Goal: Information Seeking & Learning: Check status

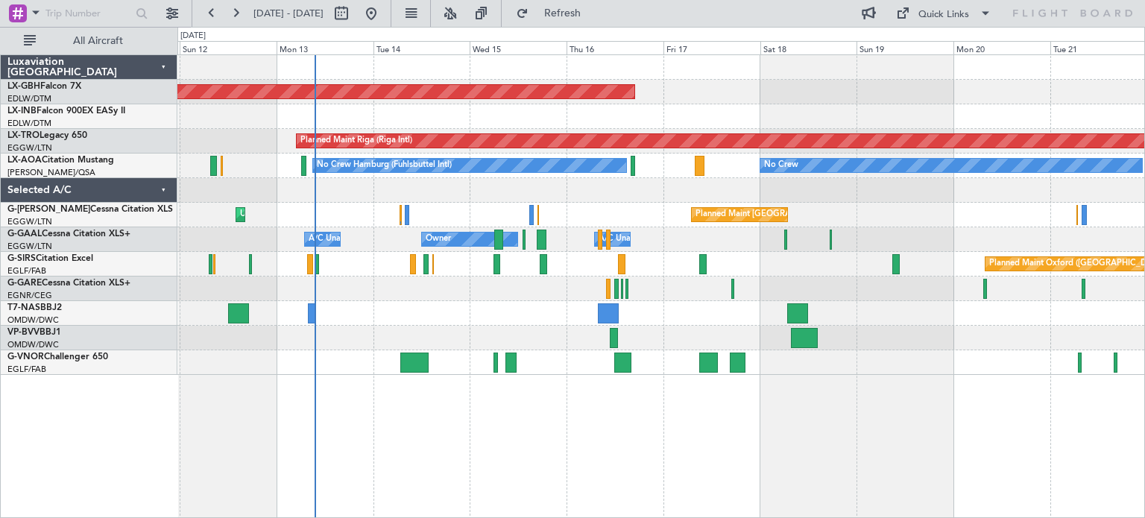
click at [453, 324] on div "Planned Maint Nurnberg Planned Maint [GEOGRAPHIC_DATA] (Riga Intl) A/C Unavaila…" at bounding box center [660, 215] width 967 height 320
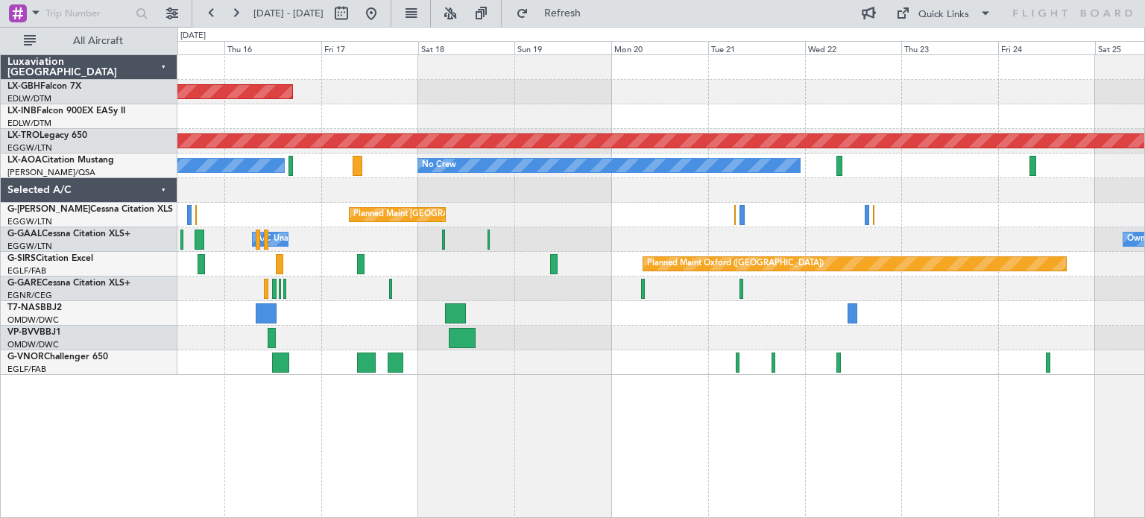
click at [631, 221] on div "Planned Maint [GEOGRAPHIC_DATA] ([GEOGRAPHIC_DATA])" at bounding box center [660, 215] width 967 height 25
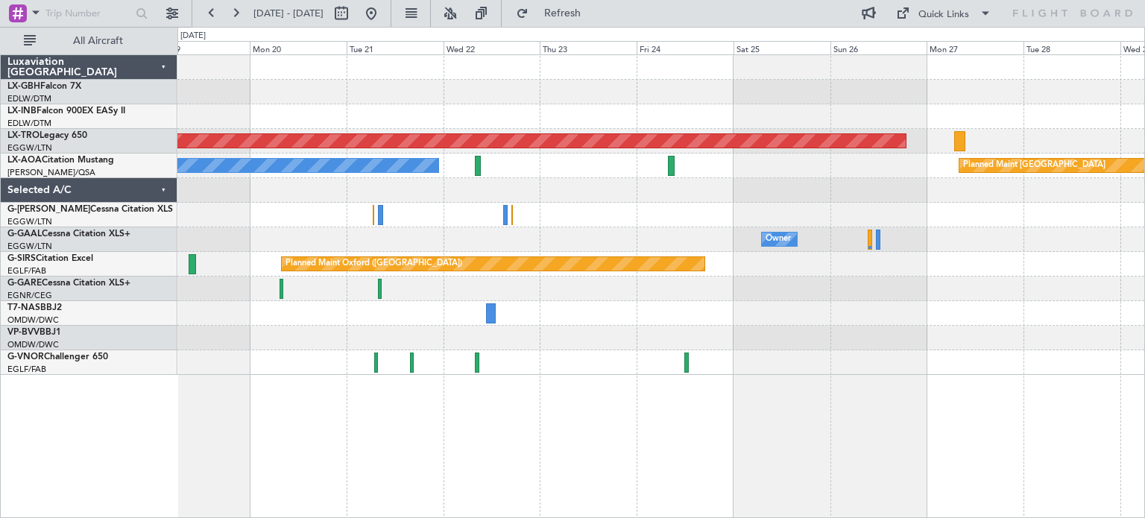
click at [596, 196] on div "Planned Maint Riga (Riga Intl) No Crew Planned Maint [GEOGRAPHIC_DATA] Planned …" at bounding box center [660, 215] width 967 height 320
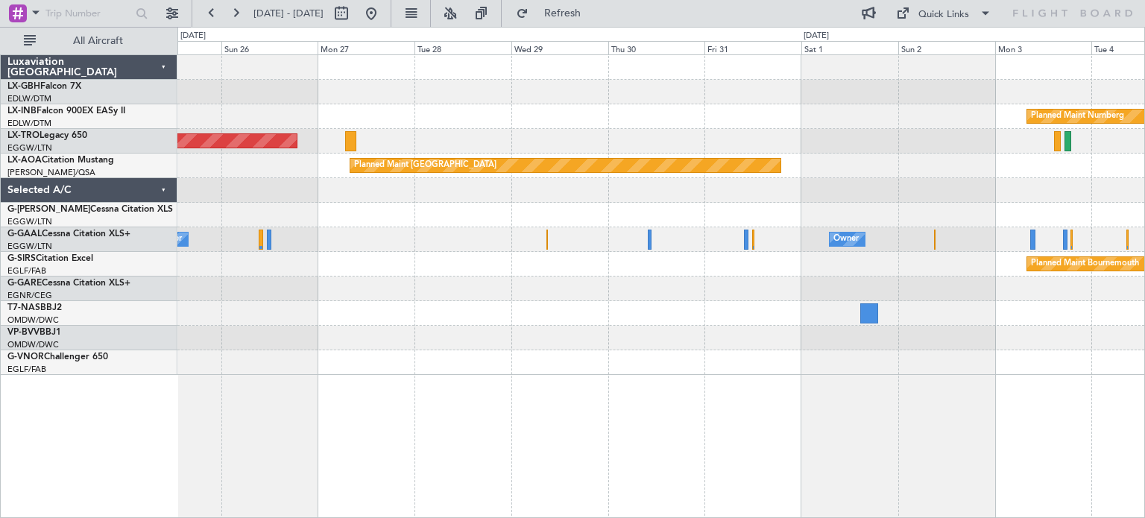
click at [313, 256] on div "Planned Maint Bournemouth Planned Maint [GEOGRAPHIC_DATA] Planned Maint [GEOGRA…" at bounding box center [660, 264] width 967 height 25
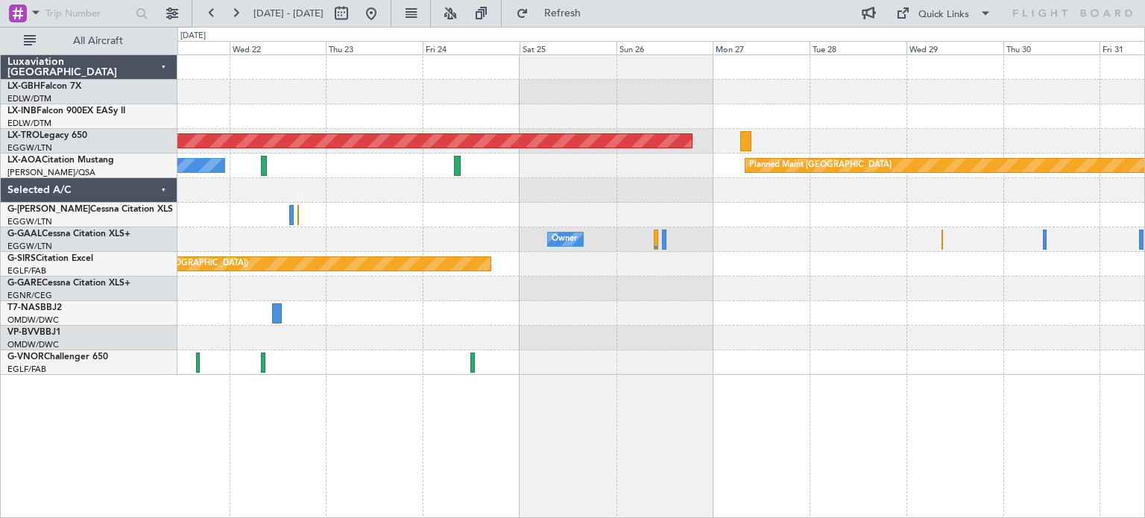
click at [1144, 381] on div "Planned Maint Riga (Riga Intl) Planned Maint [GEOGRAPHIC_DATA] No Crew Owner Ow…" at bounding box center [661, 286] width 968 height 464
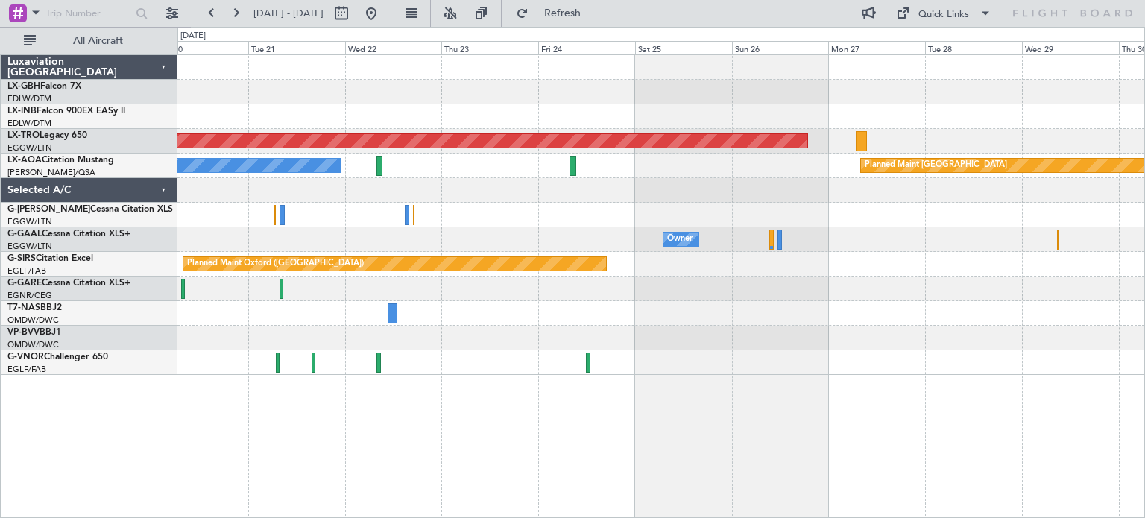
click at [631, 223] on div "Planned Maint [GEOGRAPHIC_DATA] ([GEOGRAPHIC_DATA])" at bounding box center [660, 215] width 967 height 25
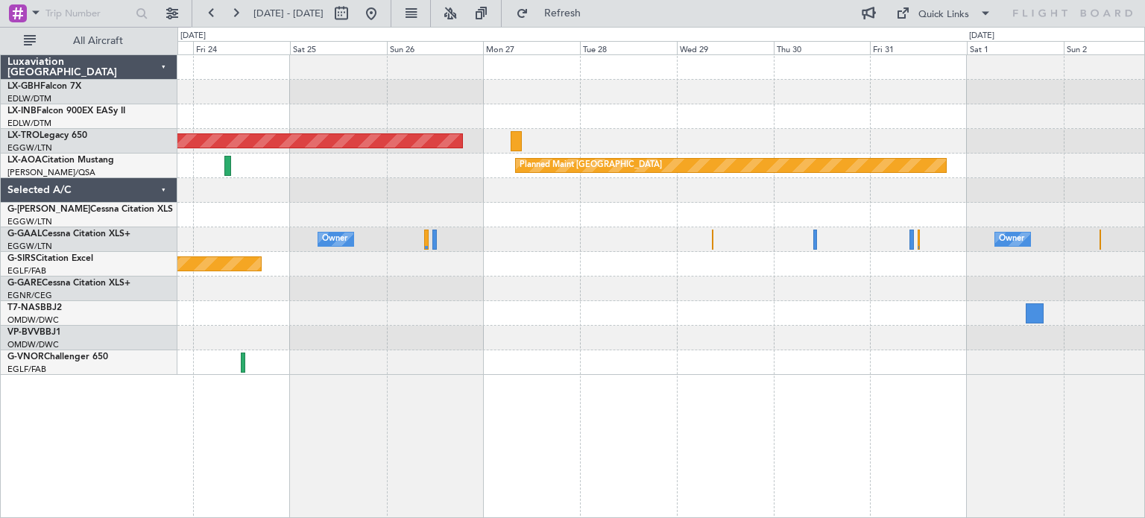
click at [299, 257] on div "Planned Maint Nurnberg Planned Maint [GEOGRAPHIC_DATA] (Riga Intl) Planned Main…" at bounding box center [660, 215] width 967 height 320
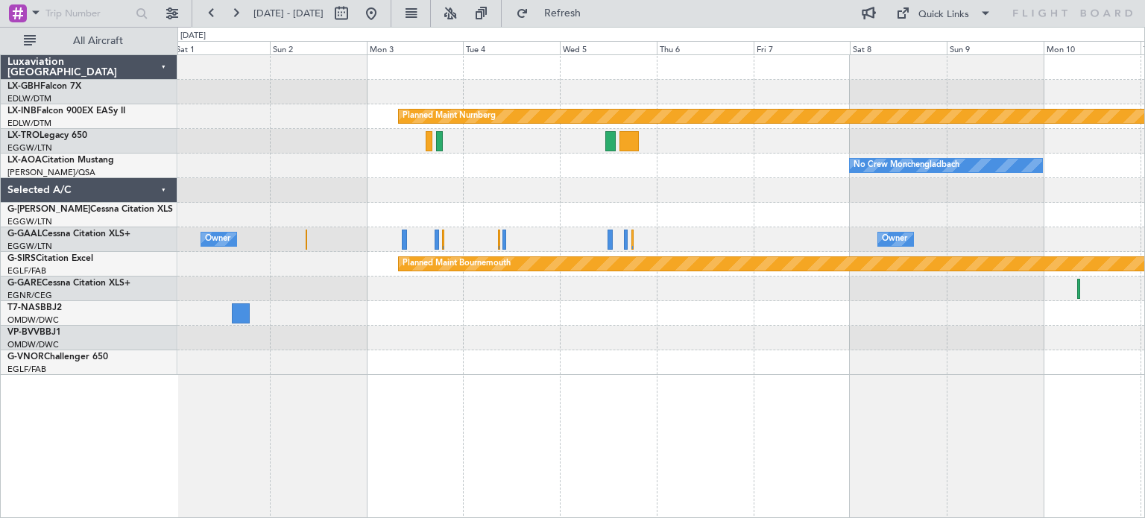
click at [403, 212] on div at bounding box center [660, 215] width 967 height 25
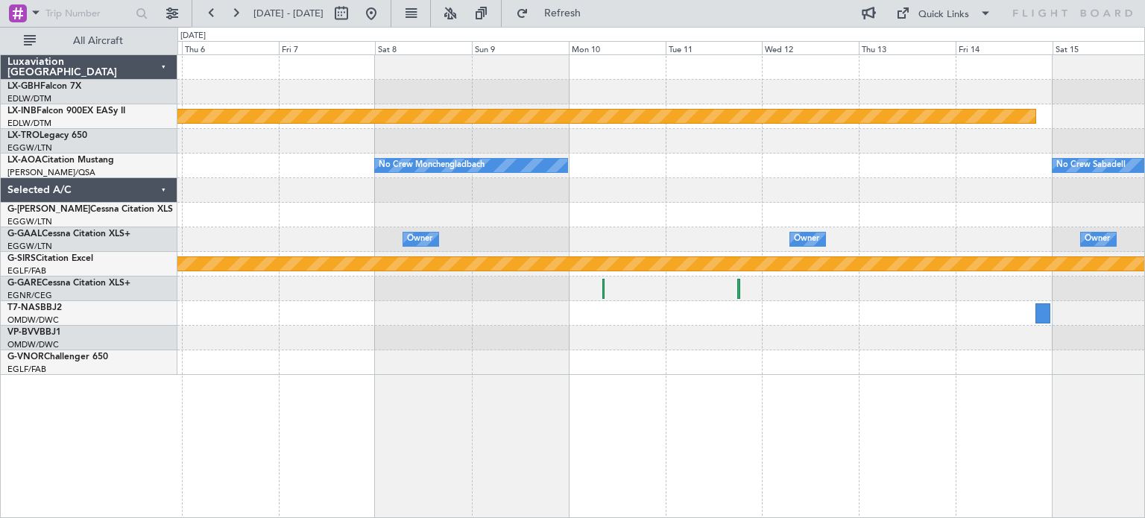
click at [473, 148] on div "Planned Maint Nurnberg No Crew [GEOGRAPHIC_DATA] No Crew Sabadell Owner Owner O…" at bounding box center [660, 215] width 967 height 320
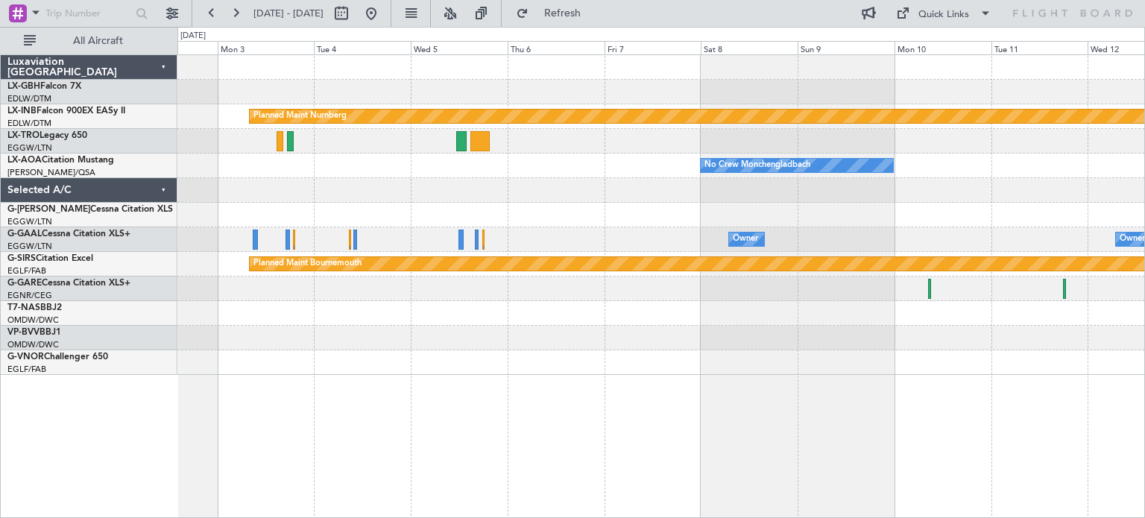
click at [1144, 420] on div "Planned Maint Nurnberg No Crew [GEOGRAPHIC_DATA] No Crew Sabadell Planned Maint…" at bounding box center [572, 272] width 1145 height 491
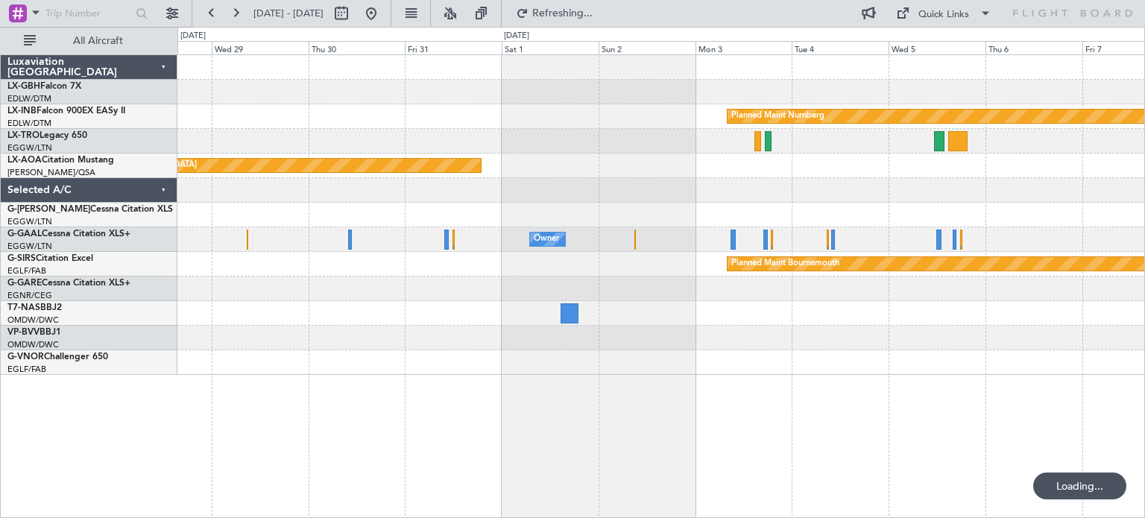
click at [886, 441] on div "Planned Maint Nurnberg Planned Maint [GEOGRAPHIC_DATA] (Riga Intl) Planned Main…" at bounding box center [661, 286] width 968 height 464
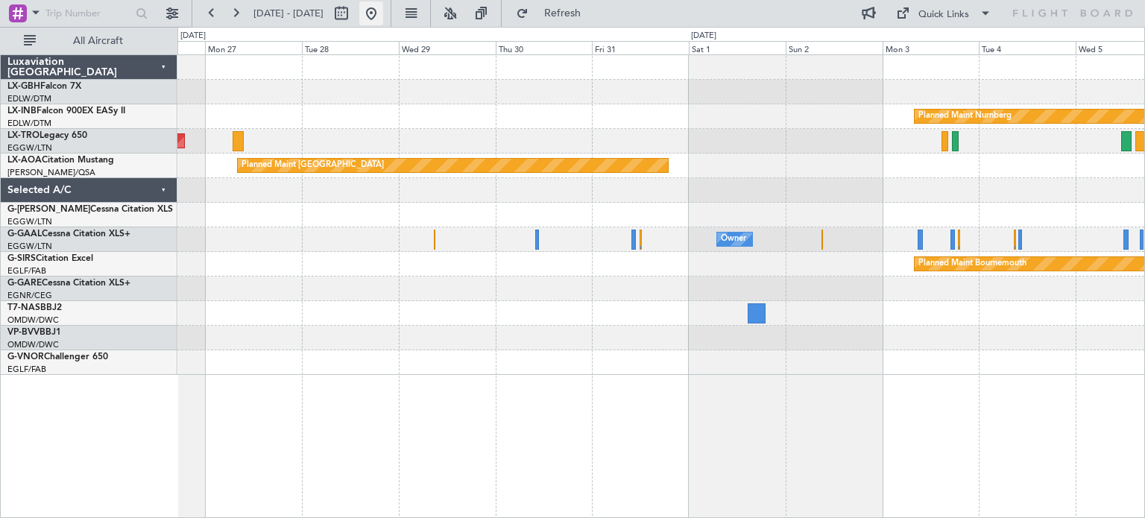
click at [383, 10] on button at bounding box center [371, 13] width 24 height 24
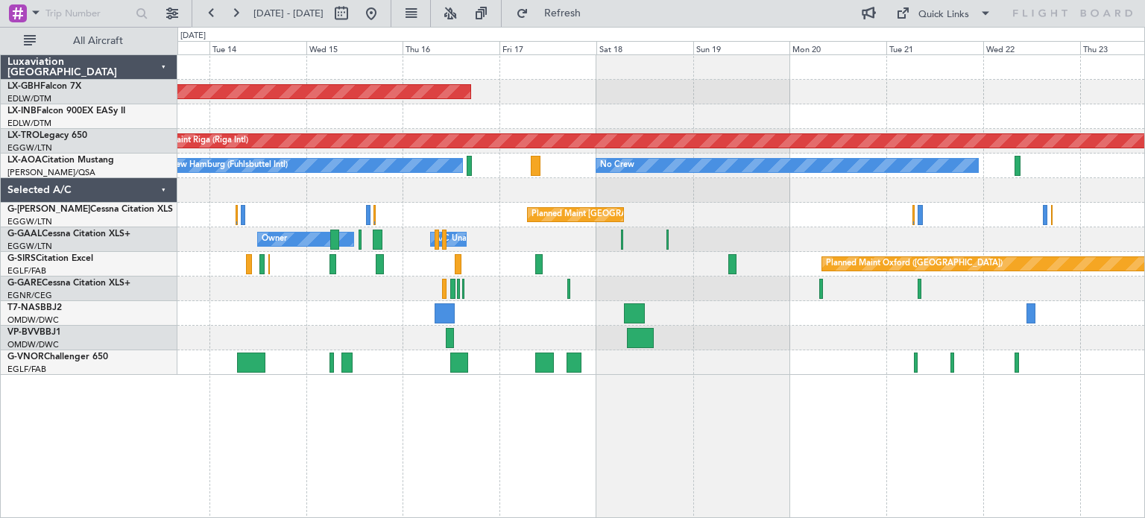
click at [372, 283] on div "Planned Maint Nurnberg Planned Maint [GEOGRAPHIC_DATA] (Riga Intl) No Crew Hamb…" at bounding box center [660, 215] width 967 height 320
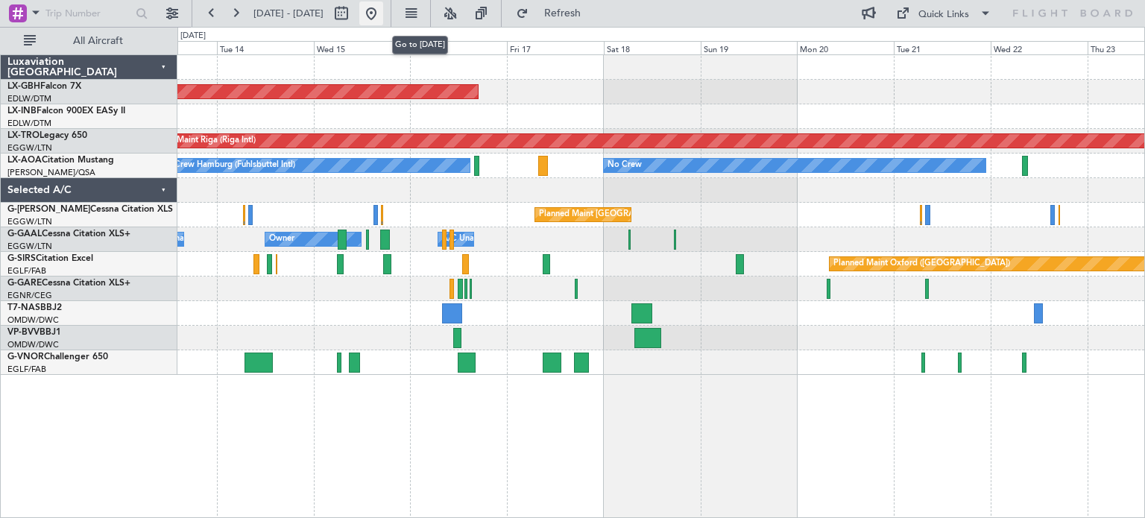
click at [383, 20] on button at bounding box center [371, 13] width 24 height 24
